Goal: Find specific page/section: Find specific page/section

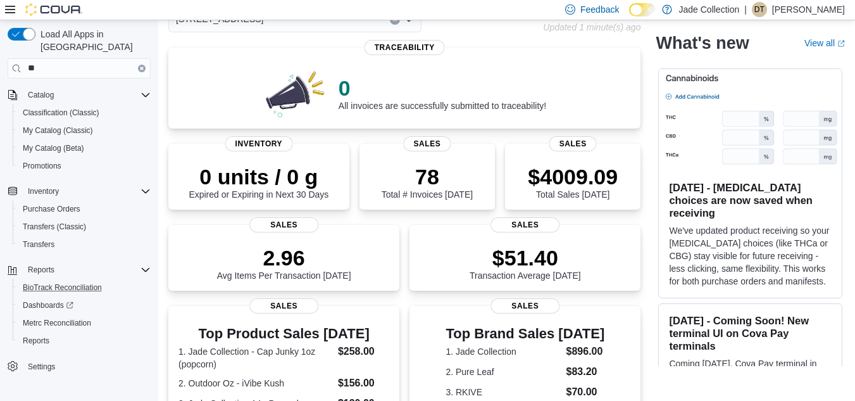
scroll to position [77, 0]
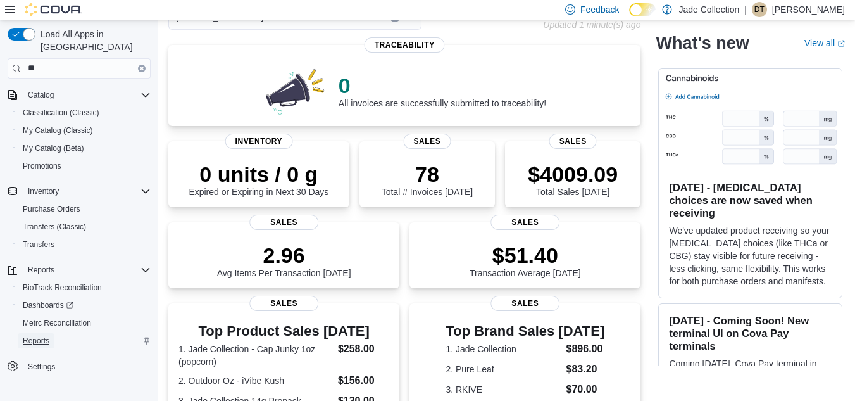
click at [35, 336] on span "Reports" at bounding box center [36, 341] width 27 height 10
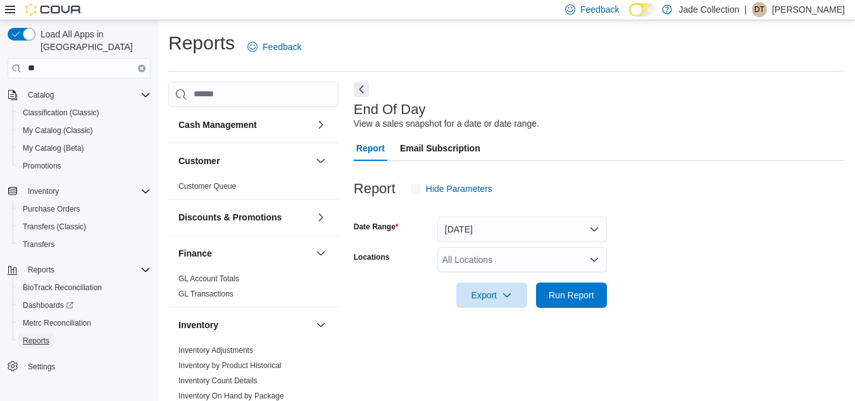
scroll to position [16, 0]
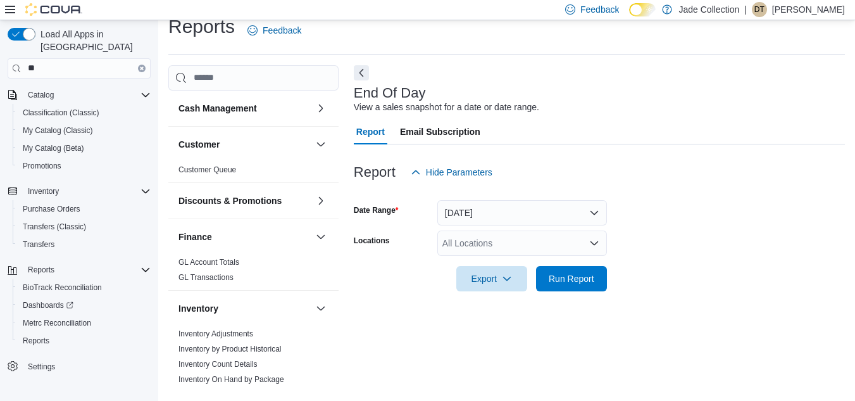
click at [507, 196] on div at bounding box center [599, 192] width 491 height 15
